Goal: Task Accomplishment & Management: Manage account settings

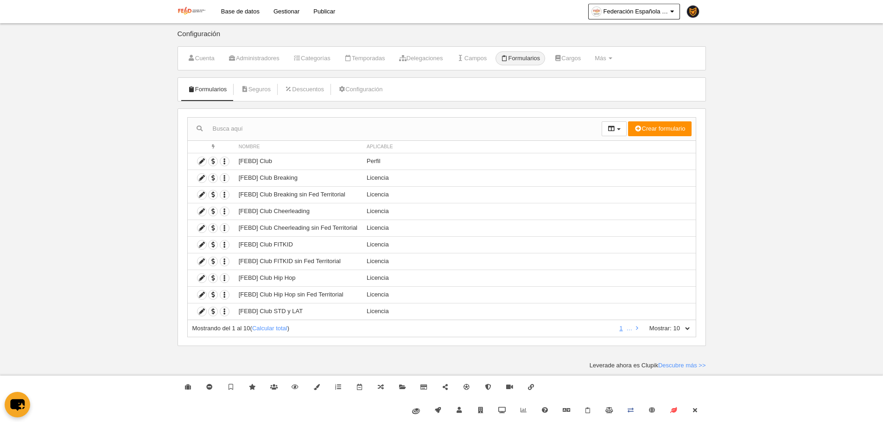
click at [689, 326] on select "10 25 50 100 500" at bounding box center [680, 328] width 19 height 8
select select "500"
click at [671, 324] on select "10 25 50 100 500" at bounding box center [680, 328] width 19 height 8
click at [701, 405] on link "Cerrar" at bounding box center [694, 410] width 21 height 23
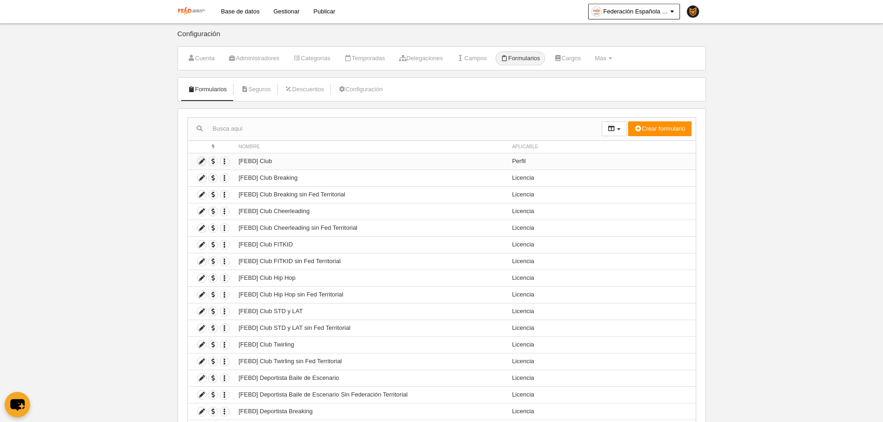
click at [198, 165] on icon at bounding box center [201, 161] width 9 height 9
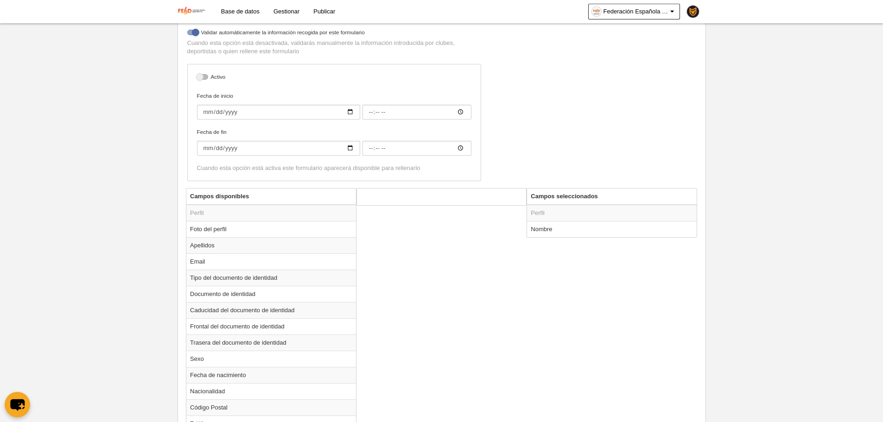
scroll to position [185, 0]
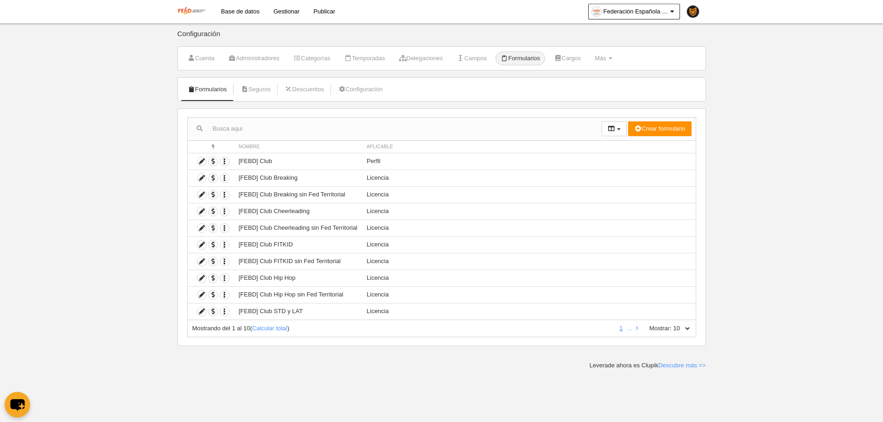
click at [686, 333] on div "Mostrando del 1 al 10 ( Calcular total ) 1 … Mostrar: 10 25 50 100 500" at bounding box center [441, 328] width 509 height 17
click at [687, 332] on div "Mostrando del 1 al 10 ( Calcular total ) 1 … Mostrar: 10 25 50 100 500" at bounding box center [441, 328] width 509 height 17
click at [688, 331] on select "10 25 50 100 500" at bounding box center [680, 328] width 19 height 8
select select "500"
click at [671, 324] on select "10 25 50 100 500" at bounding box center [680, 328] width 19 height 8
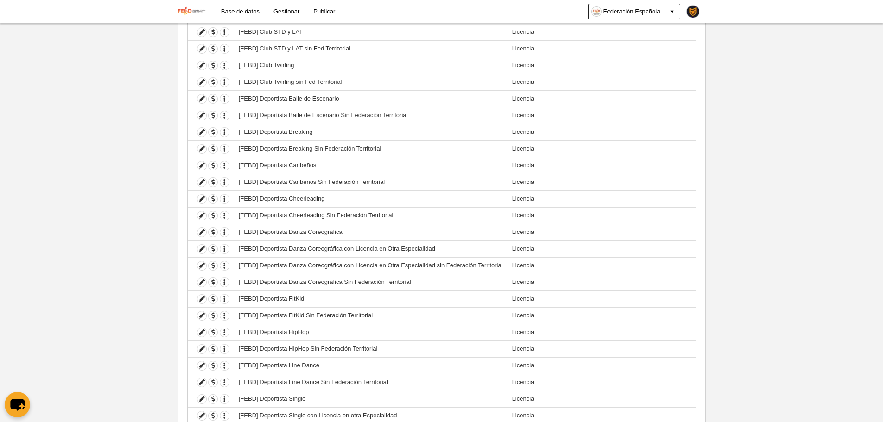
scroll to position [278, 0]
click at [204, 201] on icon at bounding box center [201, 200] width 9 height 9
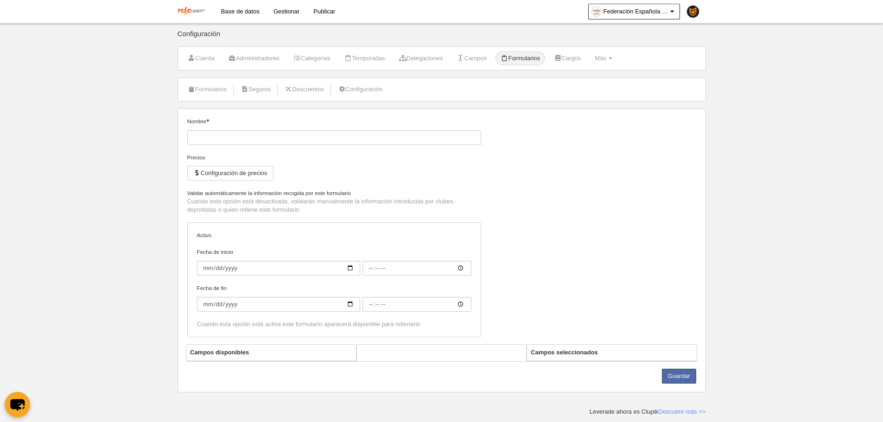
type input "[FEBD] Deportista Cheerleading"
checkbox input "true"
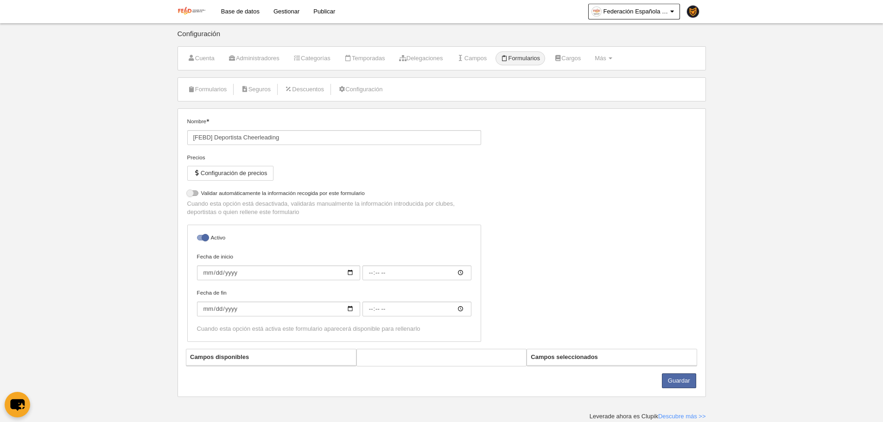
select select "selected"
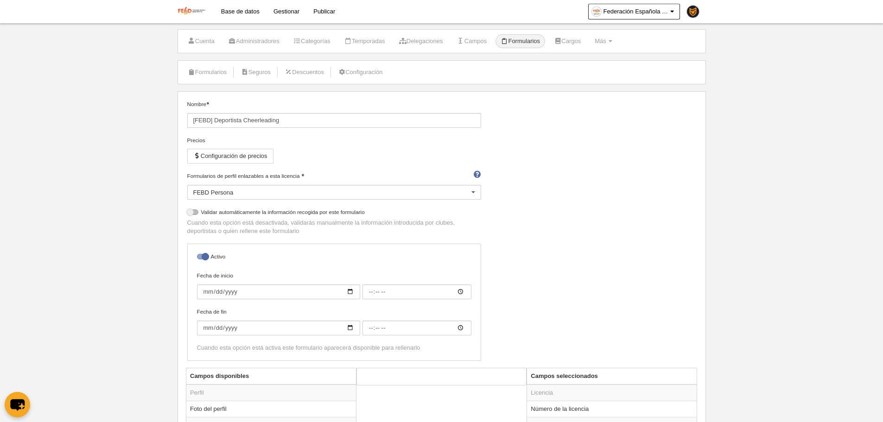
scroll to position [46, 0]
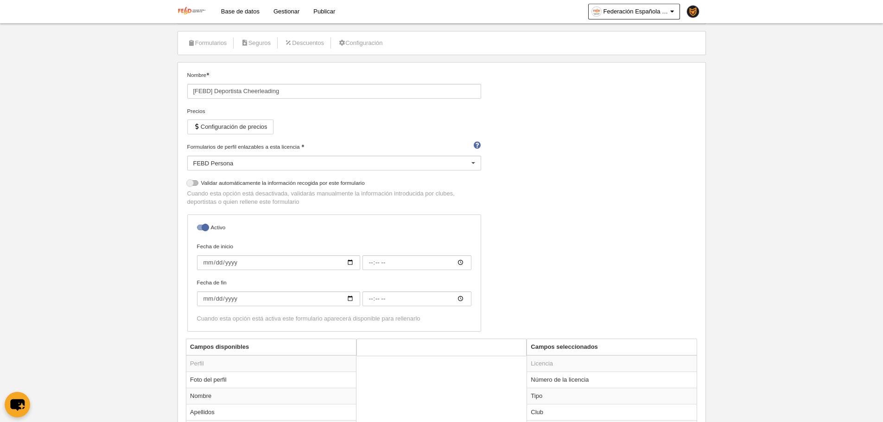
click at [218, 35] on li "Formularios" at bounding box center [208, 43] width 50 height 23
click at [218, 37] on link "Formularios" at bounding box center [208, 43] width 50 height 14
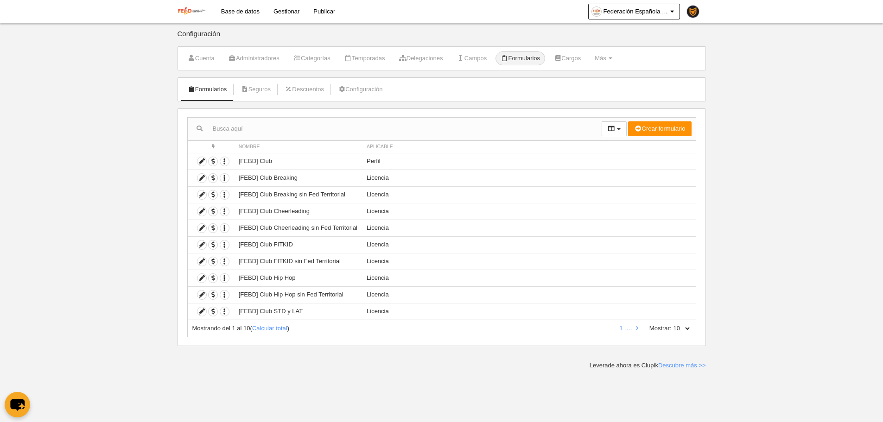
drag, startPoint x: 686, startPoint y: 326, endPoint x: 688, endPoint y: 332, distance: 6.3
click at [686, 326] on select "10 25 50 100 500" at bounding box center [680, 328] width 19 height 8
select select "500"
click at [671, 324] on select "10 25 50 100 500" at bounding box center [680, 328] width 19 height 8
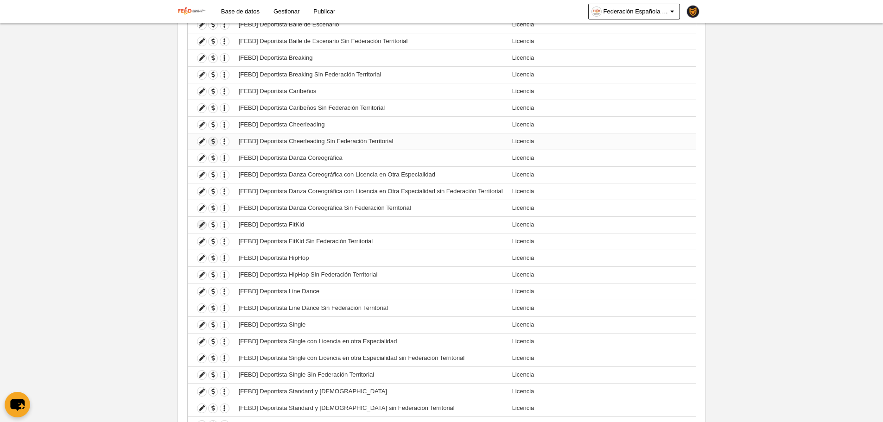
scroll to position [324, 0]
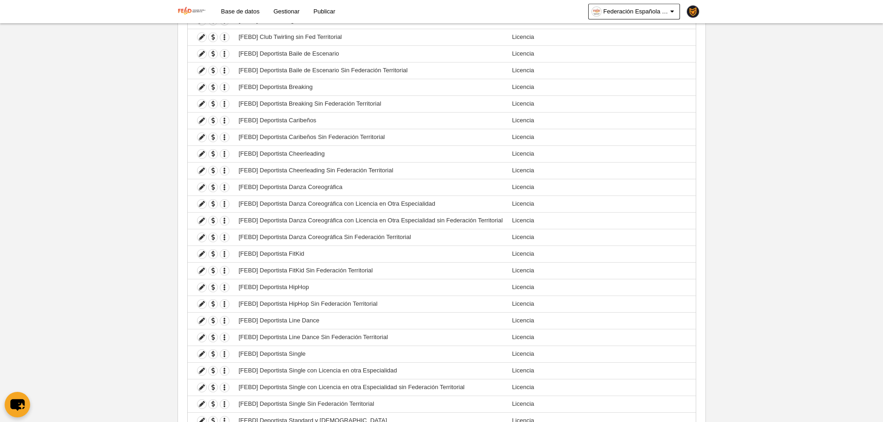
drag, startPoint x: 118, startPoint y: 92, endPoint x: 430, endPoint y: 2, distance: 324.5
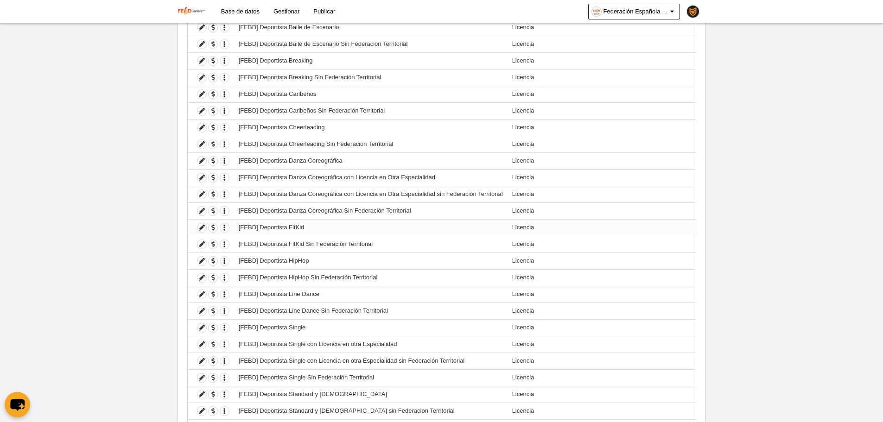
scroll to position [510, 0]
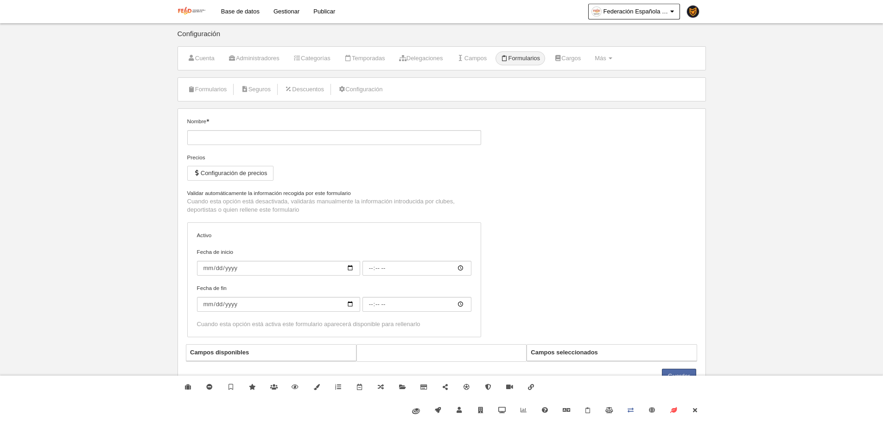
type input "[FEBD] Deportista FitKid"
checkbox input "true"
select select "selected"
type input "[FEBD] Deportista Breaking"
checkbox input "true"
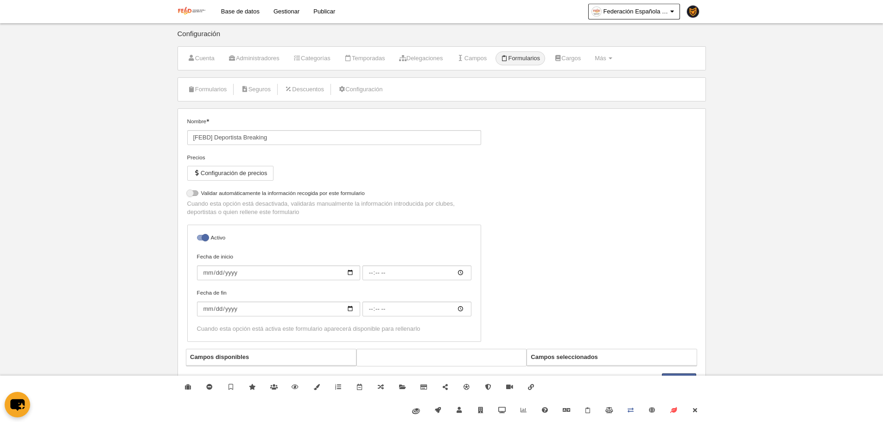
select select "selected"
type input "[FEBD] Deportista Danza Coreográfica"
checkbox input "true"
select select "selected"
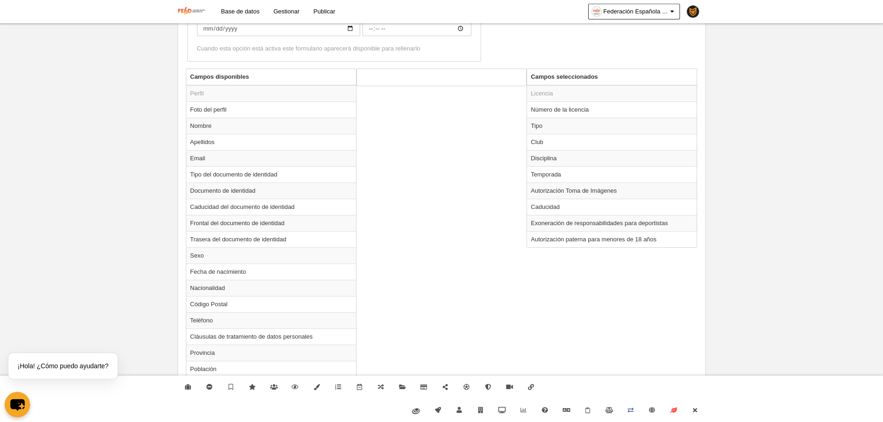
scroll to position [324, 0]
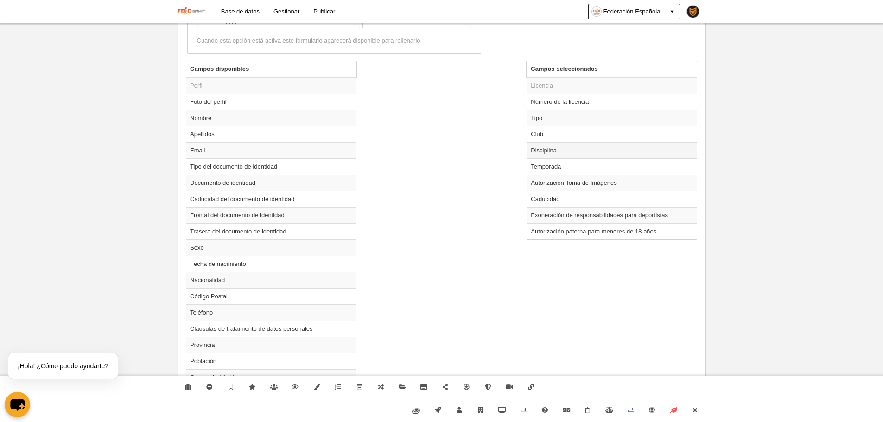
click at [570, 151] on td "Disciplina" at bounding box center [612, 150] width 170 height 16
radio input "true"
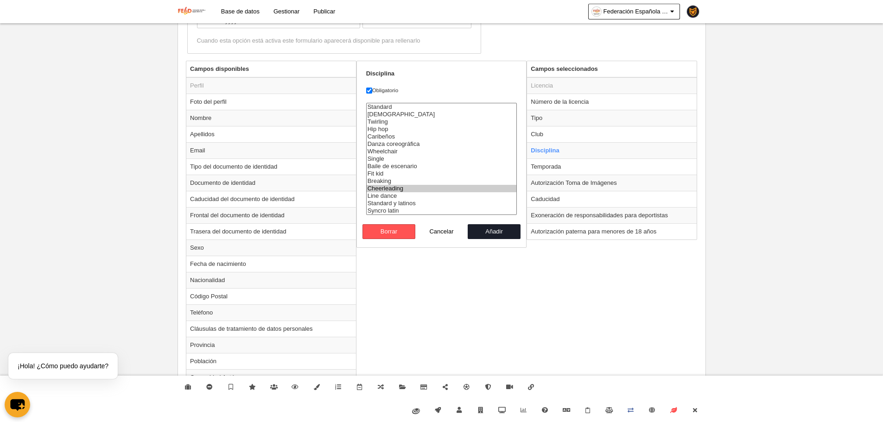
click at [384, 190] on option "Cheerleading" at bounding box center [442, 188] width 150 height 7
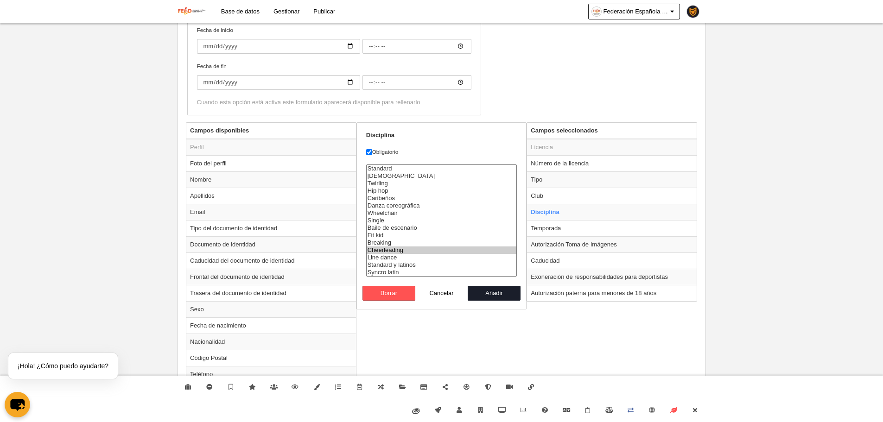
select select "182"
click at [384, 236] on option "Fit kid" at bounding box center [442, 235] width 150 height 7
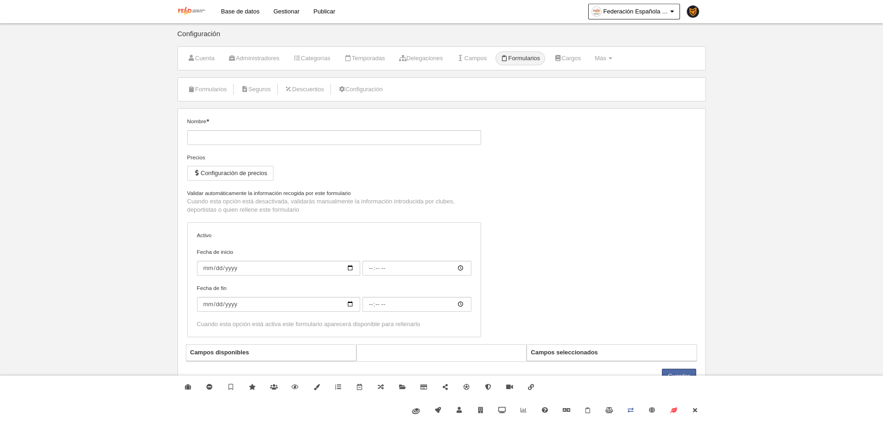
type input "[FEBD] Deportista Caribeños"
checkbox input "true"
select select "selected"
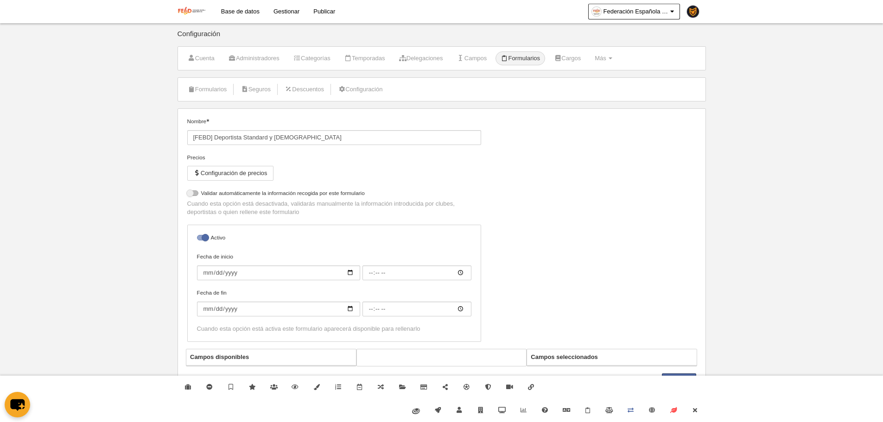
select select "selected"
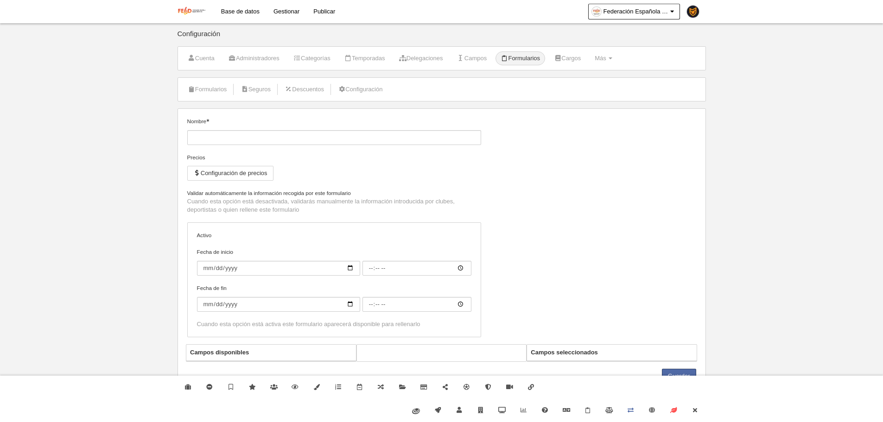
type input "[FEBD] Deportista Single"
checkbox input "true"
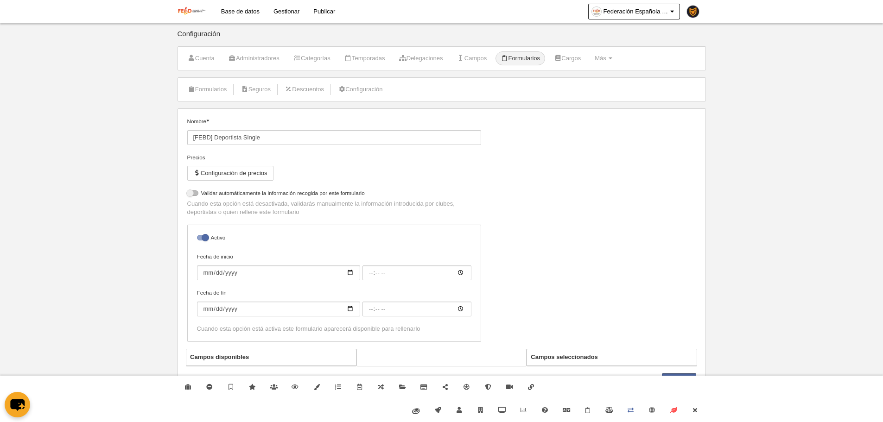
select select "selected"
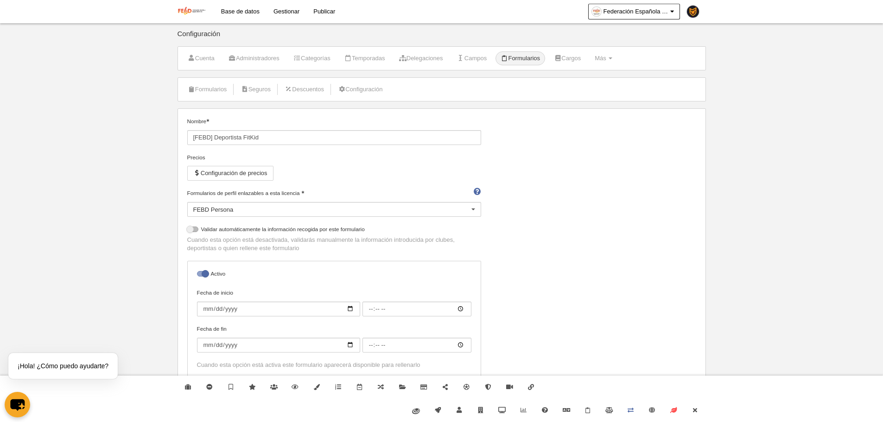
select select "selected"
